Goal: Transaction & Acquisition: Purchase product/service

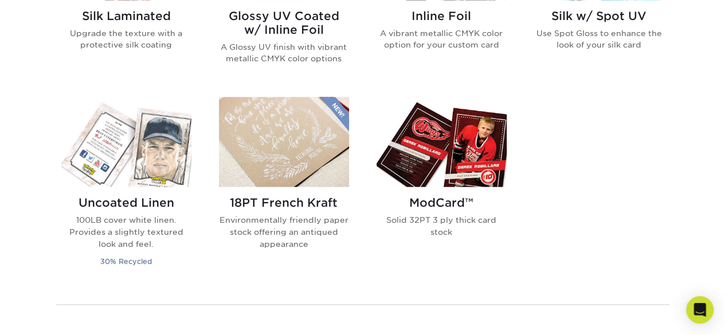
scroll to position [855, 0]
click at [466, 162] on img at bounding box center [441, 141] width 130 height 90
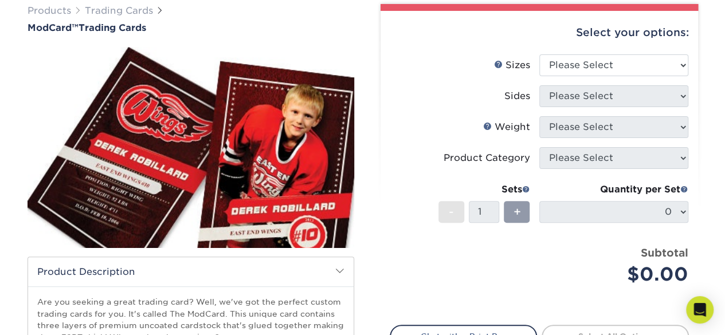
scroll to position [91, 0]
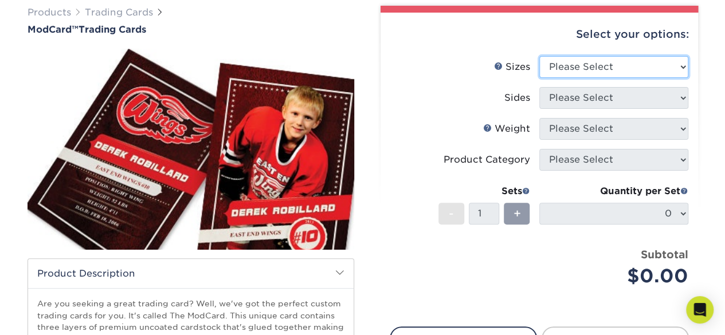
click at [573, 72] on select "Please Select 2.5" x 3.5"" at bounding box center [613, 67] width 149 height 22
select select "2.50x3.50"
click at [539, 56] on select "Please Select 2.5" x 3.5"" at bounding box center [613, 67] width 149 height 22
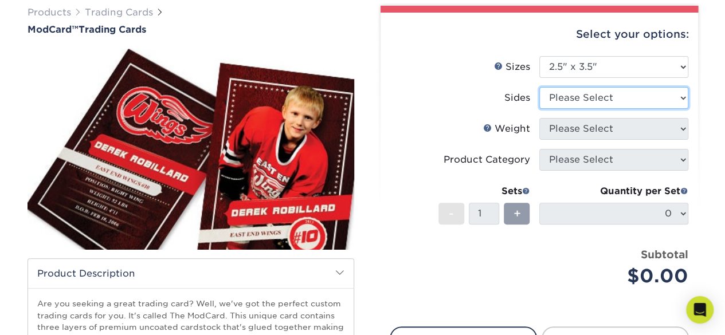
click at [573, 100] on select "Please Select Print Both Sides Print Front Only" at bounding box center [613, 98] width 149 height 22
select select "13abbda7-1d64-4f25-8bb2-c179b224825d"
click at [539, 87] on select "Please Select Print Both Sides Print Front Only" at bounding box center [613, 98] width 149 height 22
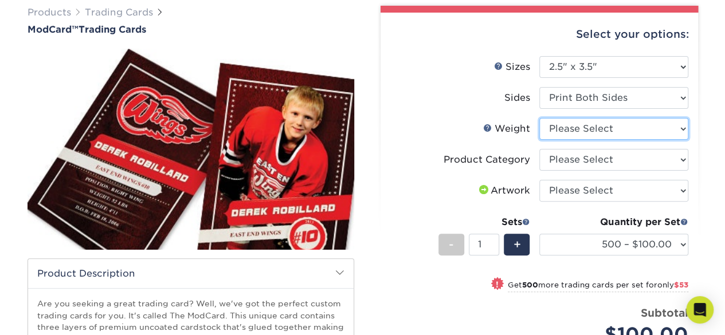
click at [573, 133] on select "Please Select 32PTUCBLK" at bounding box center [613, 129] width 149 height 22
select select "32PTUCBLK"
click at [539, 118] on select "Please Select 32PTUCBLK" at bounding box center [613, 129] width 149 height 22
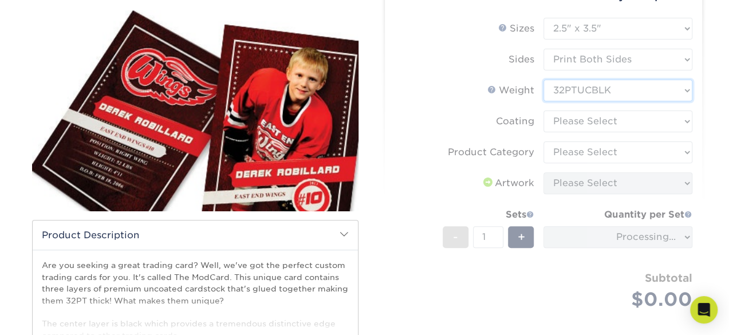
scroll to position [131, 0]
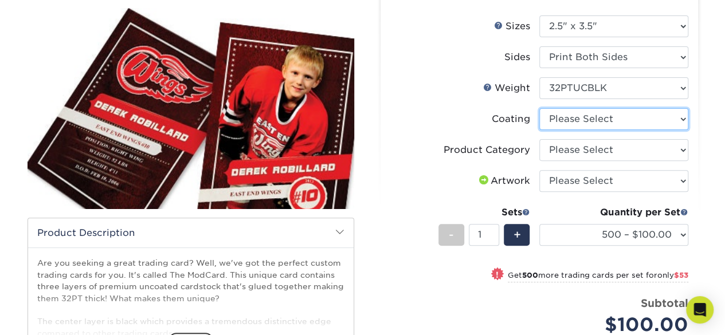
click at [561, 120] on select at bounding box center [613, 119] width 149 height 22
select select "3e7618de-abca-4bda-9f97-8b9129e913d8"
click at [539, 108] on select at bounding box center [613, 119] width 149 height 22
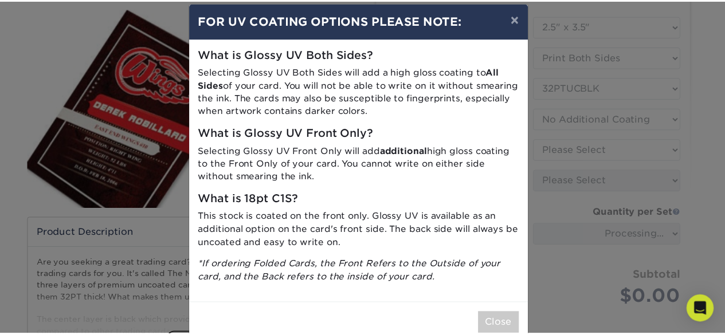
scroll to position [13, 0]
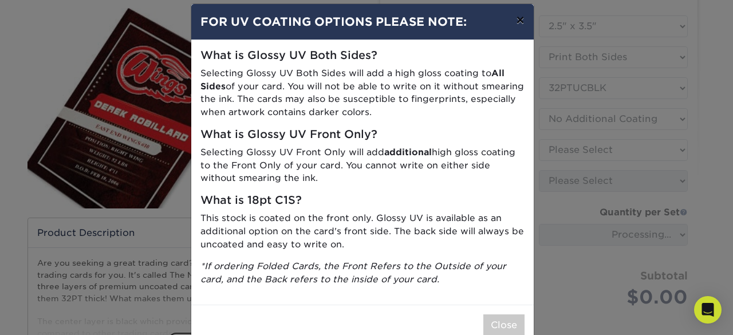
click at [514, 23] on button "×" at bounding box center [520, 20] width 26 height 32
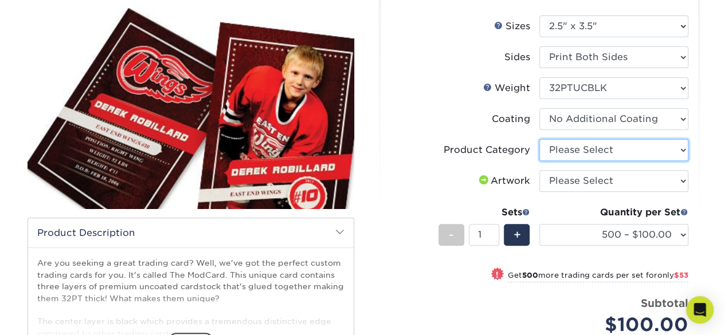
click at [557, 146] on select "Please Select Trading Cards" at bounding box center [613, 150] width 149 height 22
select select "c2f9bce9-36c2-409d-b101-c29d9d031e18"
click at [539, 139] on select "Please Select Trading Cards" at bounding box center [613, 150] width 149 height 22
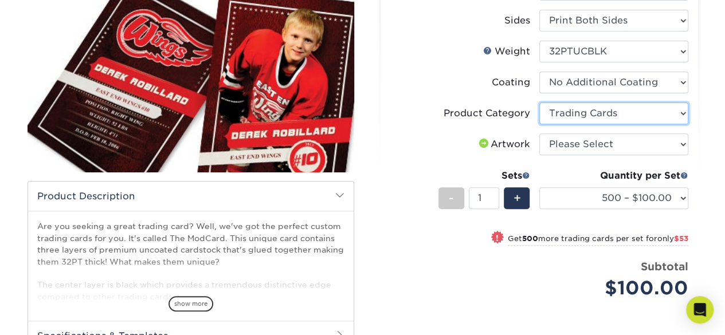
scroll to position [180, 0]
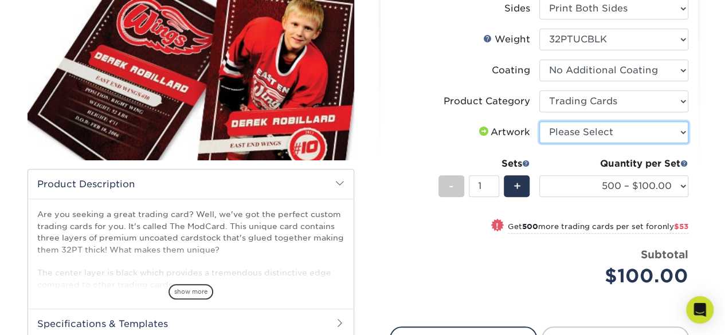
click at [552, 140] on select "Please Select I will upload files I need a design - $100" at bounding box center [613, 132] width 149 height 22
select select "upload"
click at [539, 121] on select "Please Select I will upload files I need a design - $100" at bounding box center [613, 132] width 149 height 22
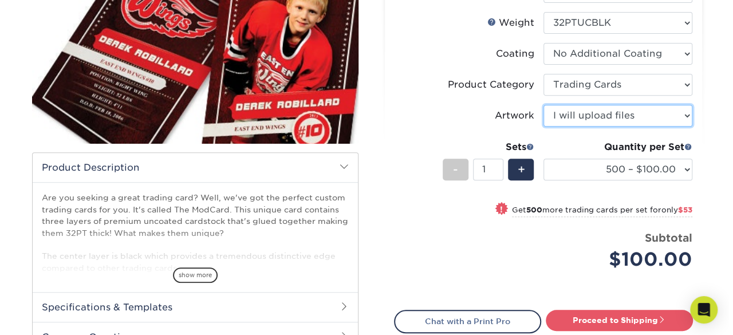
scroll to position [198, 0]
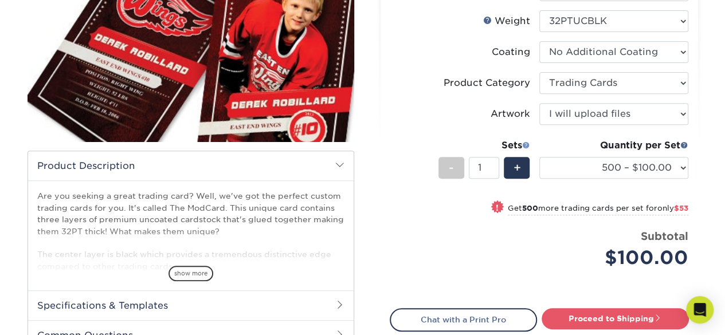
click at [525, 145] on span at bounding box center [526, 145] width 8 height 8
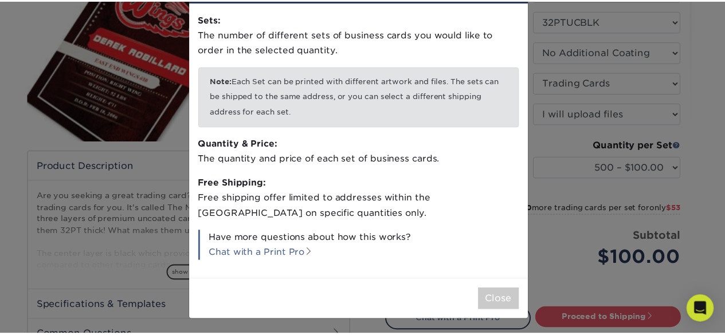
scroll to position [0, 0]
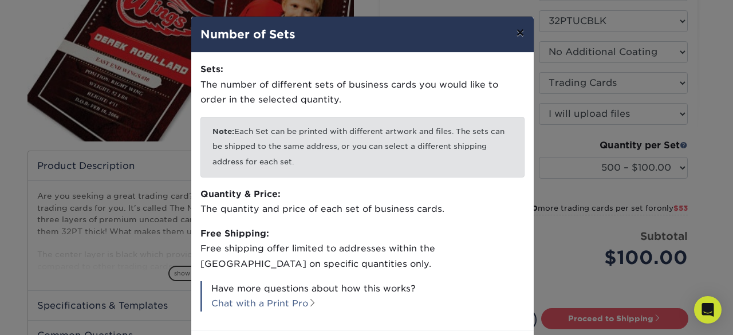
click at [518, 36] on button "×" at bounding box center [520, 33] width 26 height 32
